Goal: Find specific page/section: Find specific page/section

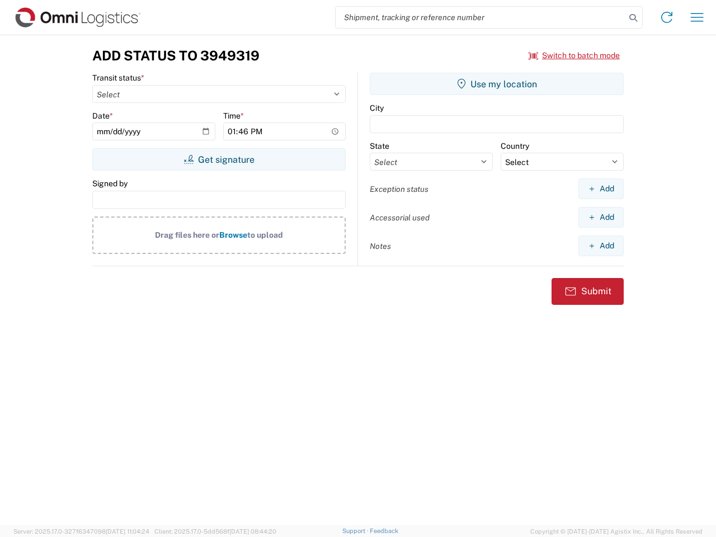
click at [481, 17] on input "search" at bounding box center [481, 17] width 290 height 21
click at [634, 18] on icon at bounding box center [634, 18] width 16 height 16
click at [667, 17] on icon at bounding box center [667, 17] width 18 height 18
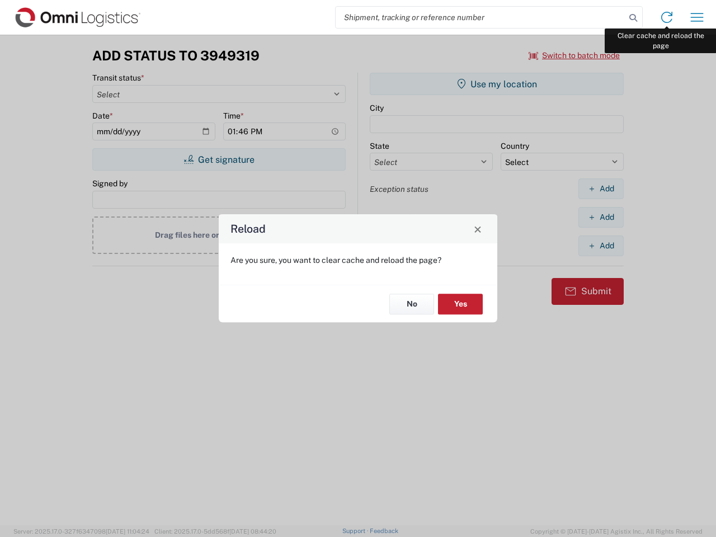
click at [697, 17] on div "Reload Are you sure, you want to clear cache and reload the page? No Yes" at bounding box center [358, 268] width 716 height 537
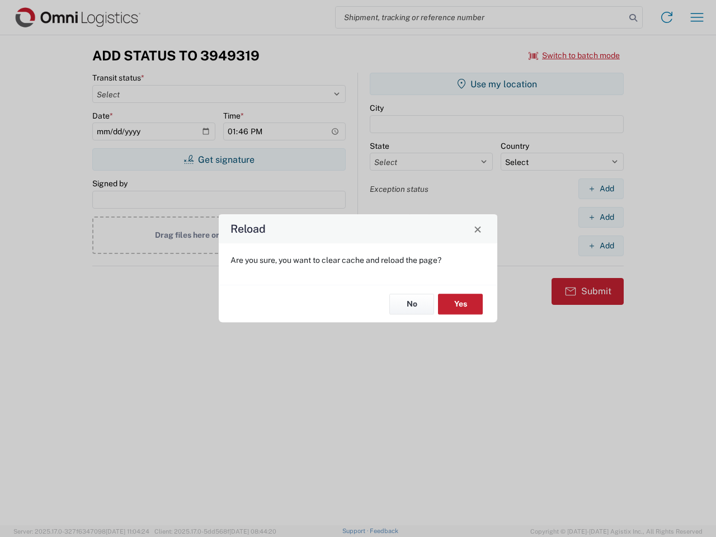
click at [575, 55] on div "Reload Are you sure, you want to clear cache and reload the page? No Yes" at bounding box center [358, 268] width 716 height 537
click at [219, 160] on div "Reload Are you sure, you want to clear cache and reload the page? No Yes" at bounding box center [358, 268] width 716 height 537
click at [497, 84] on div "Reload Are you sure, you want to clear cache and reload the page? No Yes" at bounding box center [358, 268] width 716 height 537
click at [601, 189] on div "Reload Are you sure, you want to clear cache and reload the page? No Yes" at bounding box center [358, 268] width 716 height 537
click at [601, 217] on div "Reload Are you sure, you want to clear cache and reload the page? No Yes" at bounding box center [358, 268] width 716 height 537
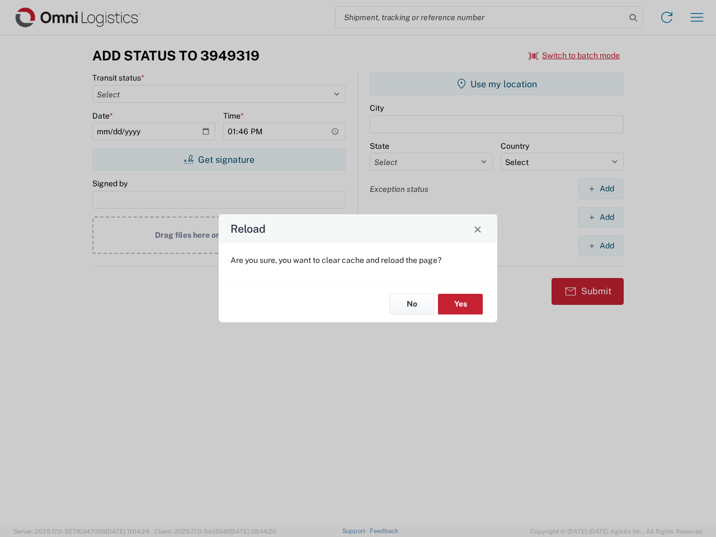
click at [601, 246] on div "Reload Are you sure, you want to clear cache and reload the page? No Yes" at bounding box center [358, 268] width 716 height 537
